Goal: Task Accomplishment & Management: Manage account settings

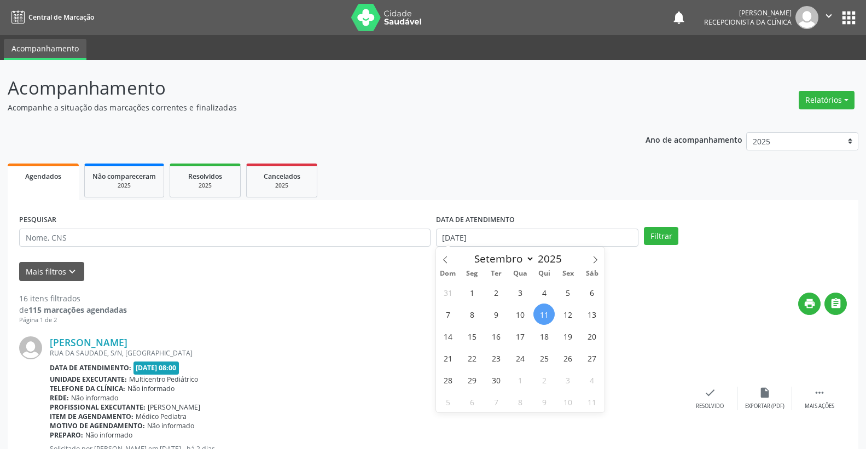
select select "8"
click at [569, 313] on span "12" at bounding box center [567, 314] width 21 height 21
type input "[DATE]"
click at [569, 313] on span "12" at bounding box center [567, 314] width 21 height 21
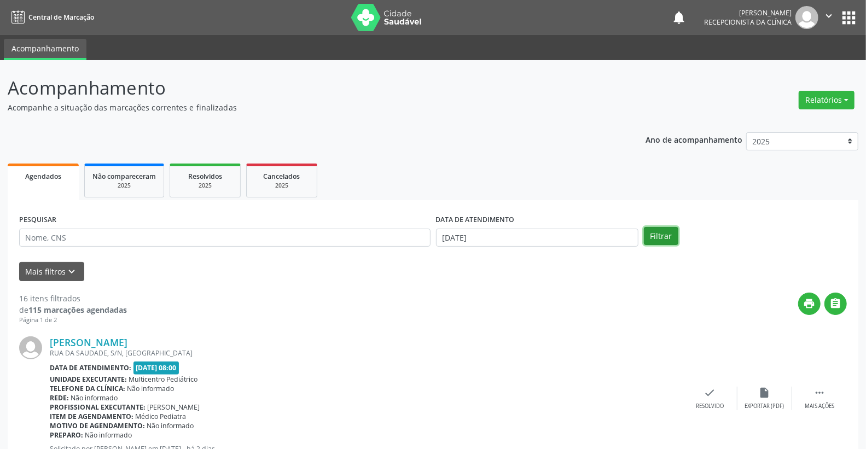
click at [672, 241] on button "Filtrar" at bounding box center [661, 236] width 34 height 19
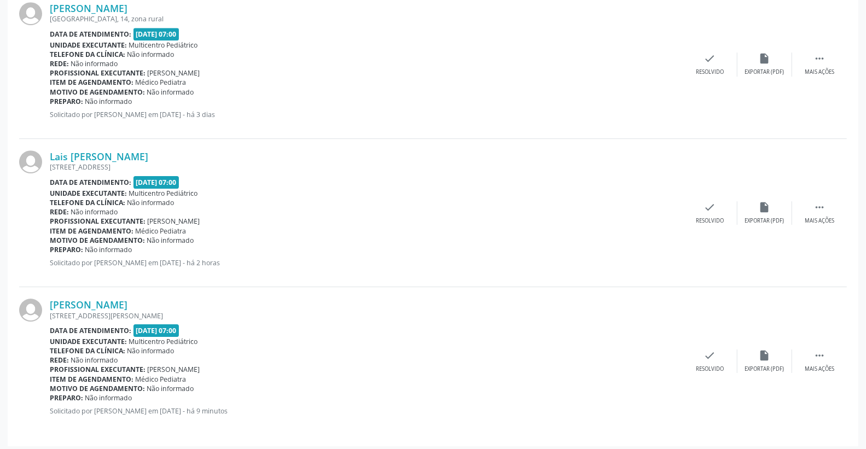
scroll to position [2128, 0]
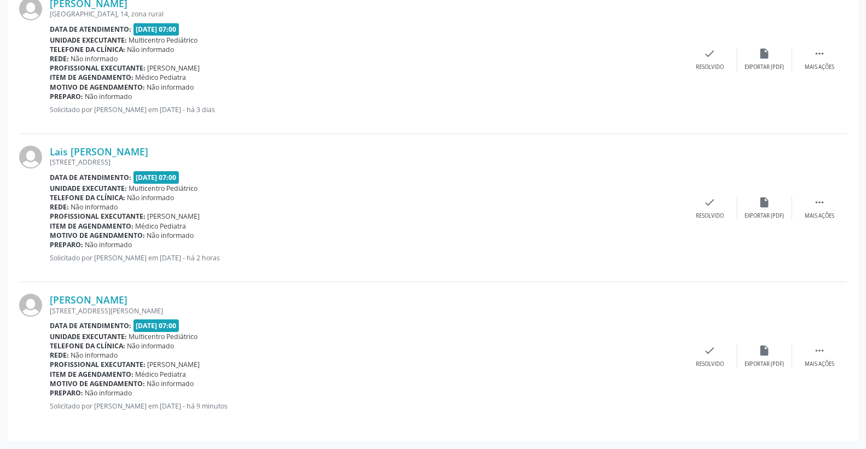
drag, startPoint x: 218, startPoint y: 406, endPoint x: 310, endPoint y: 417, distance: 93.0
click at [310, 417] on div "[PERSON_NAME] [STREET_ADDRESS][PERSON_NAME] Data de atendimento: [DATE] 07:00 U…" at bounding box center [366, 356] width 633 height 125
drag, startPoint x: 278, startPoint y: 259, endPoint x: 313, endPoint y: 259, distance: 35.6
click at [313, 259] on p "Solicitado por [PERSON_NAME] em [DATE] - há 2 horas" at bounding box center [366, 257] width 633 height 9
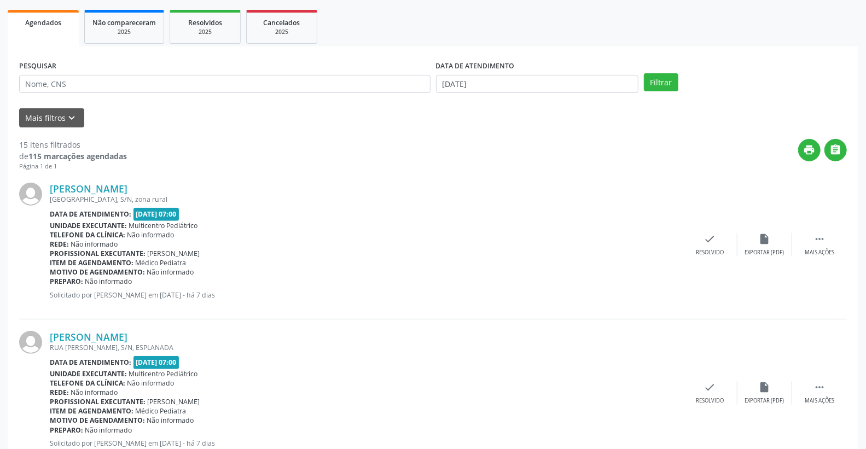
scroll to position [61, 0]
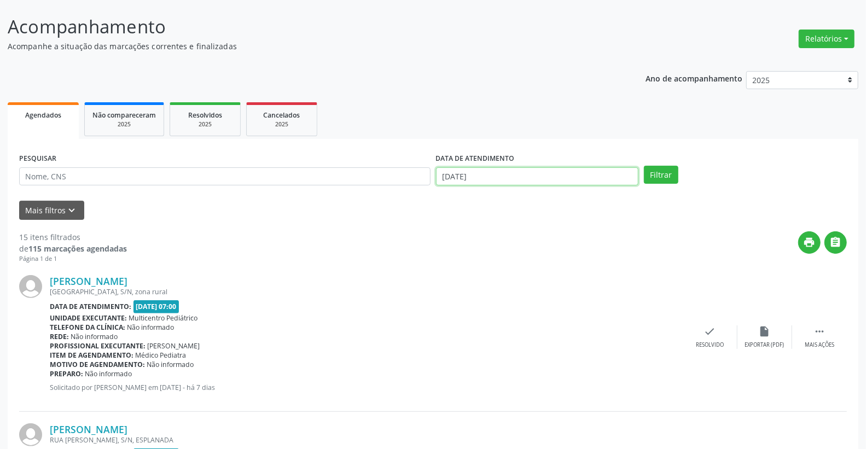
click at [491, 176] on input "[DATE]" at bounding box center [537, 176] width 203 height 19
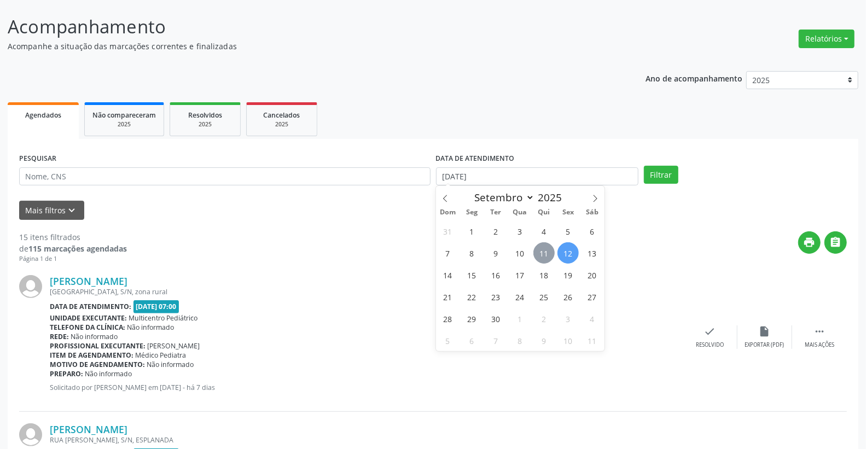
click at [536, 255] on span "11" at bounding box center [543, 252] width 21 height 21
type input "[DATE]"
click at [536, 255] on span "11" at bounding box center [543, 252] width 21 height 21
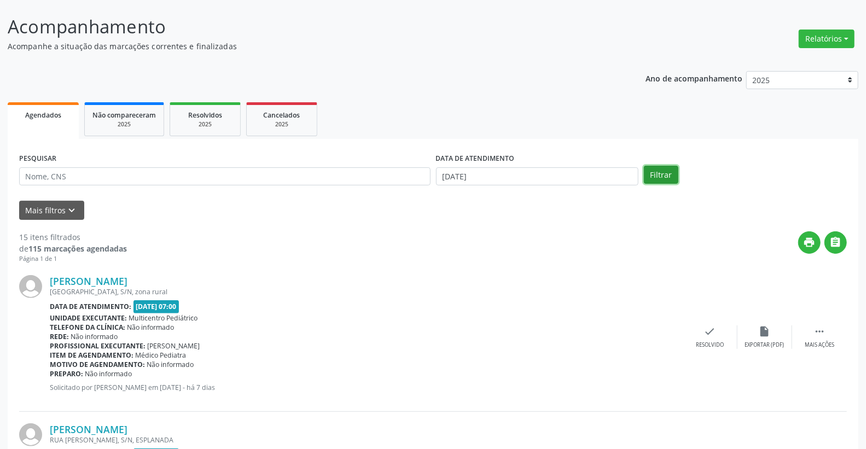
click at [655, 175] on button "Filtrar" at bounding box center [661, 175] width 34 height 19
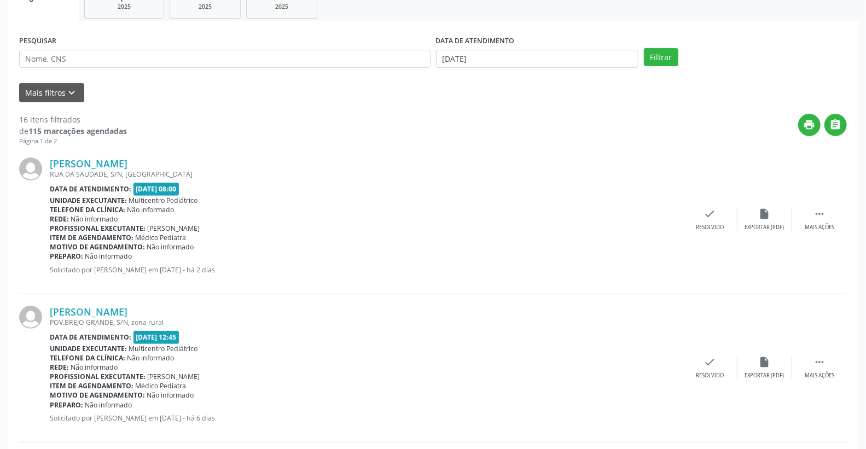
scroll to position [182, 0]
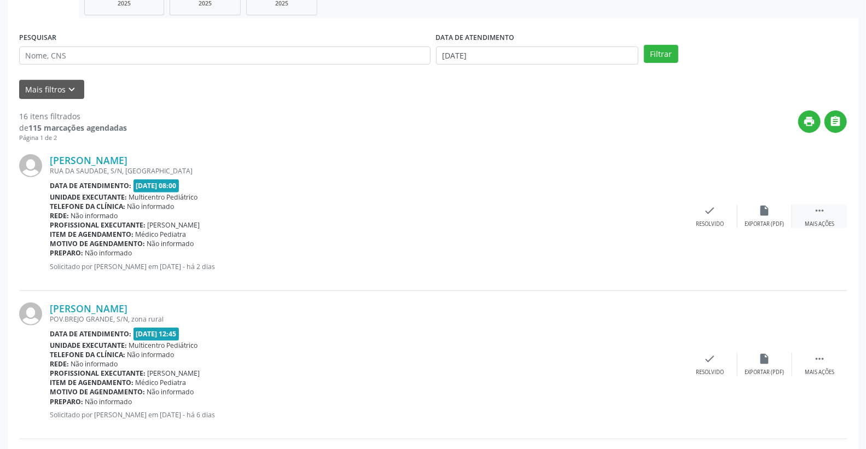
click at [823, 214] on icon "" at bounding box center [820, 211] width 12 height 12
click at [764, 210] on icon "alarm_off" at bounding box center [765, 211] width 12 height 12
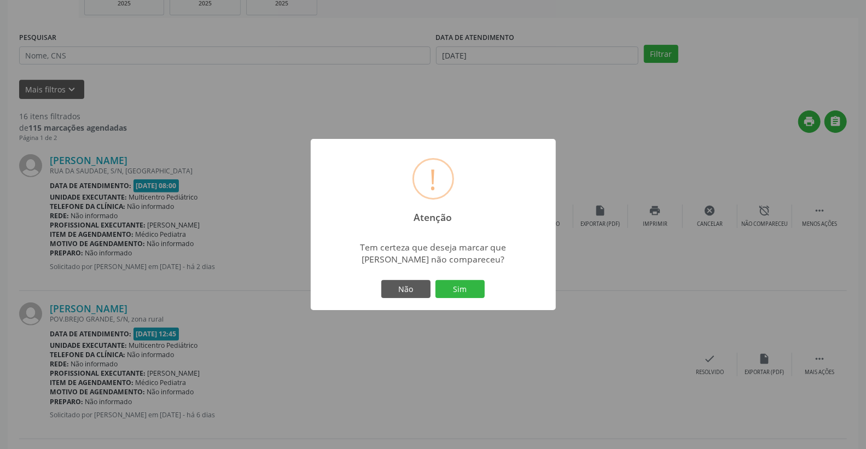
click at [464, 279] on div "Não Sim" at bounding box center [433, 289] width 108 height 23
click at [462, 287] on button "Sim" at bounding box center [459, 289] width 49 height 19
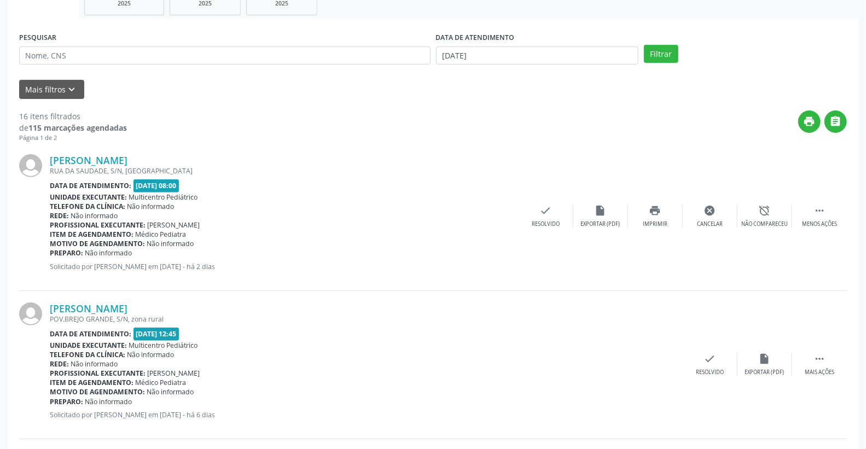
scroll to position [0, 0]
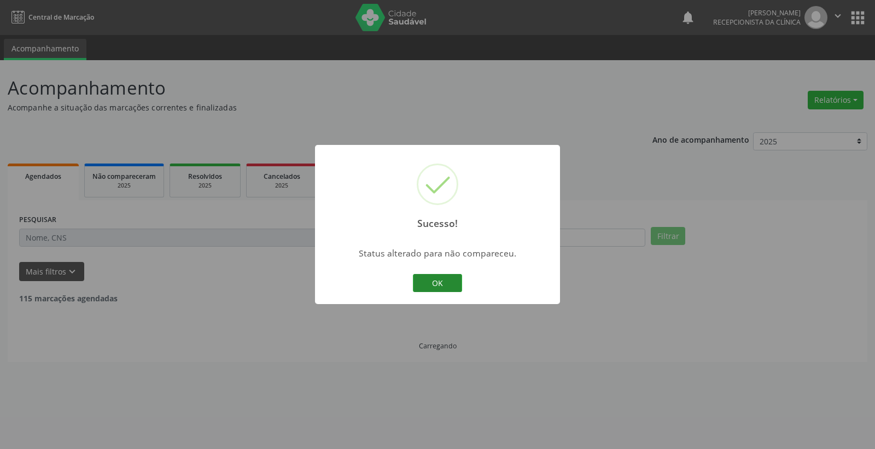
click at [449, 286] on button "OK" at bounding box center [437, 283] width 49 height 19
